Goal: Information Seeking & Learning: Learn about a topic

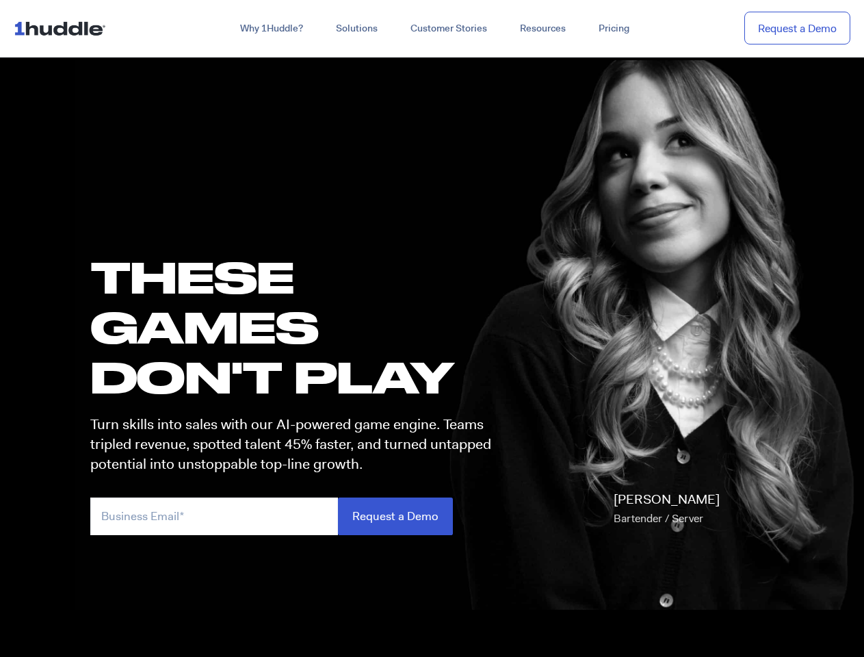
click at [432, 328] on h1 "these GAMES DON'T PLAY" at bounding box center [296, 327] width 413 height 150
click at [270, 29] on link "Why 1Huddle?" at bounding box center [272, 28] width 96 height 25
click at [356, 29] on link "Solutions" at bounding box center [356, 28] width 75 height 25
click at [542, 29] on link "Resources" at bounding box center [542, 28] width 79 height 25
click at [297, 516] on input "email" at bounding box center [214, 516] width 248 height 38
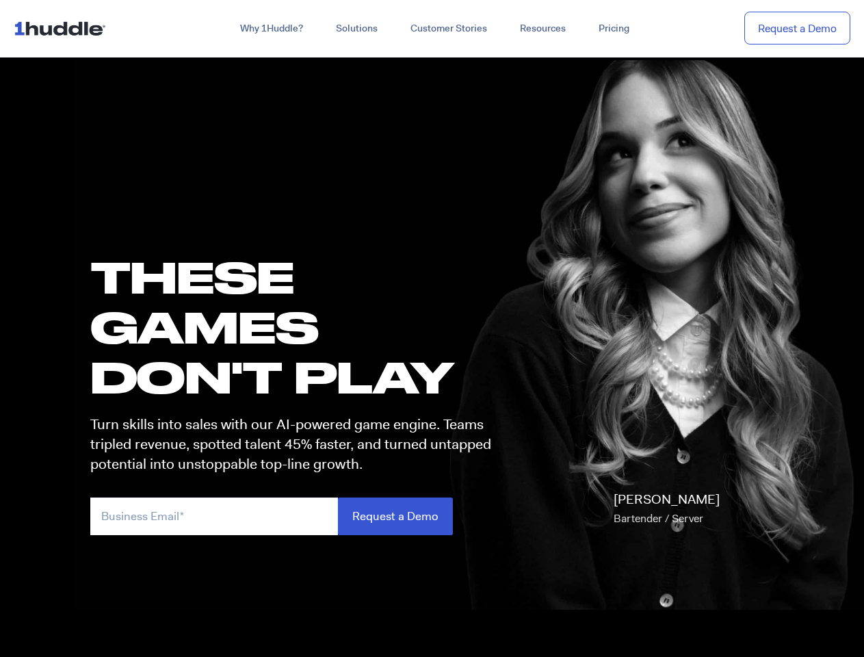
click at [395, 516] on input "Request a Demo" at bounding box center [395, 516] width 115 height 38
